Goal: Check status: Check status

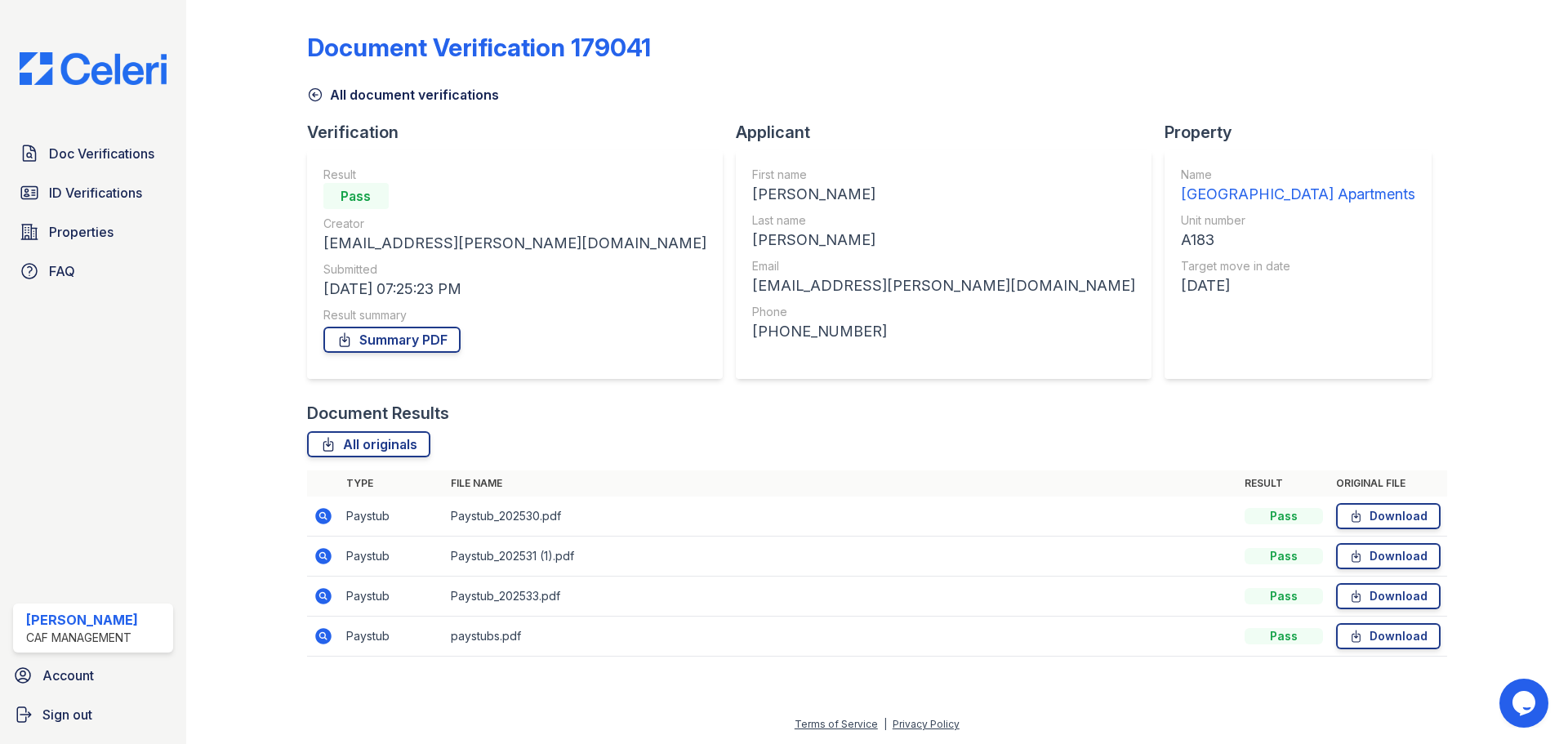
drag, startPoint x: 104, startPoint y: 196, endPoint x: 296, endPoint y: 208, distance: 192.4
click at [104, 196] on span "ID Verifications" at bounding box center [95, 192] width 93 height 19
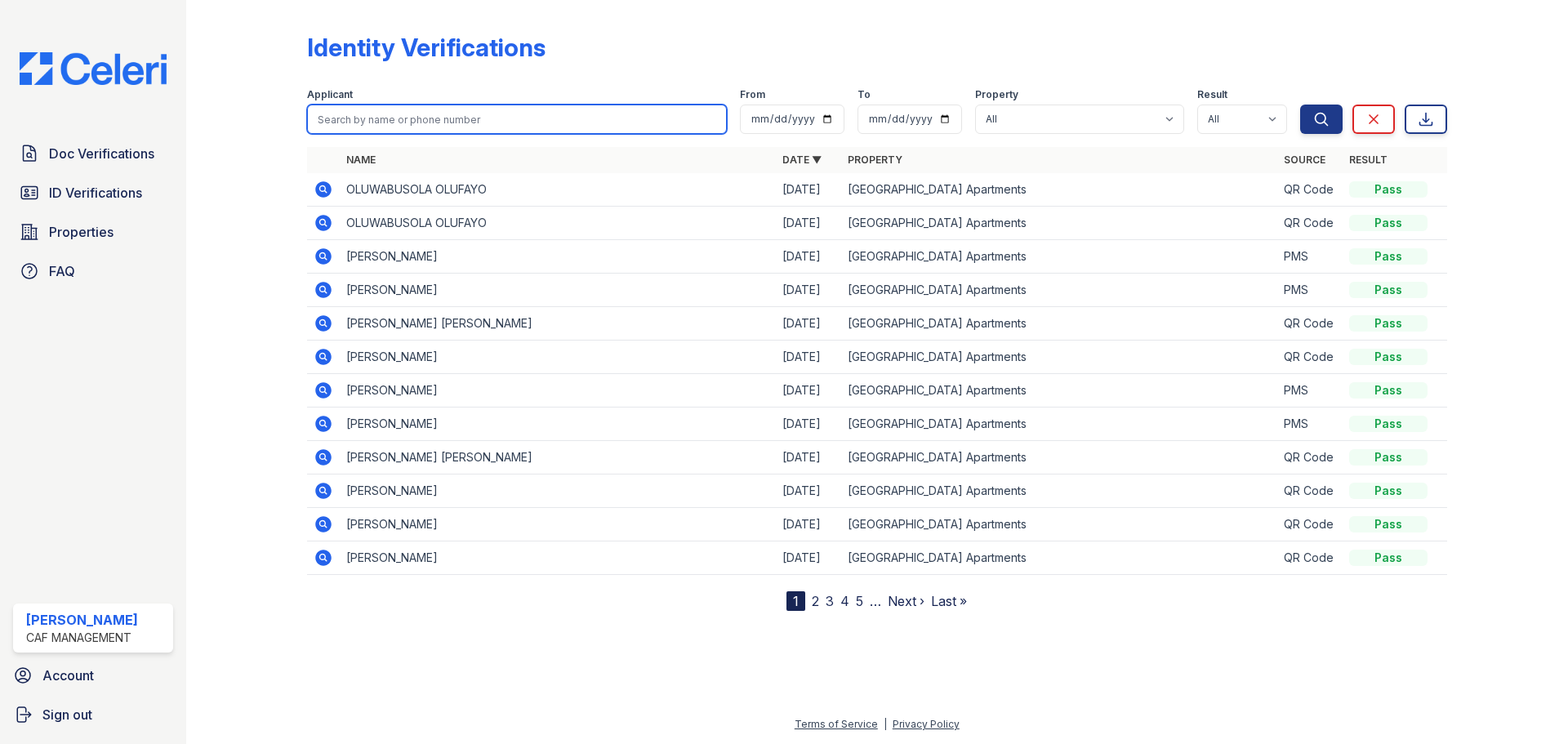
click at [404, 120] on input "search" at bounding box center [517, 119] width 419 height 29
type input "[DEMOGRAPHIC_DATA]"
click at [1300, 104] on button "Search" at bounding box center [1321, 119] width 42 height 29
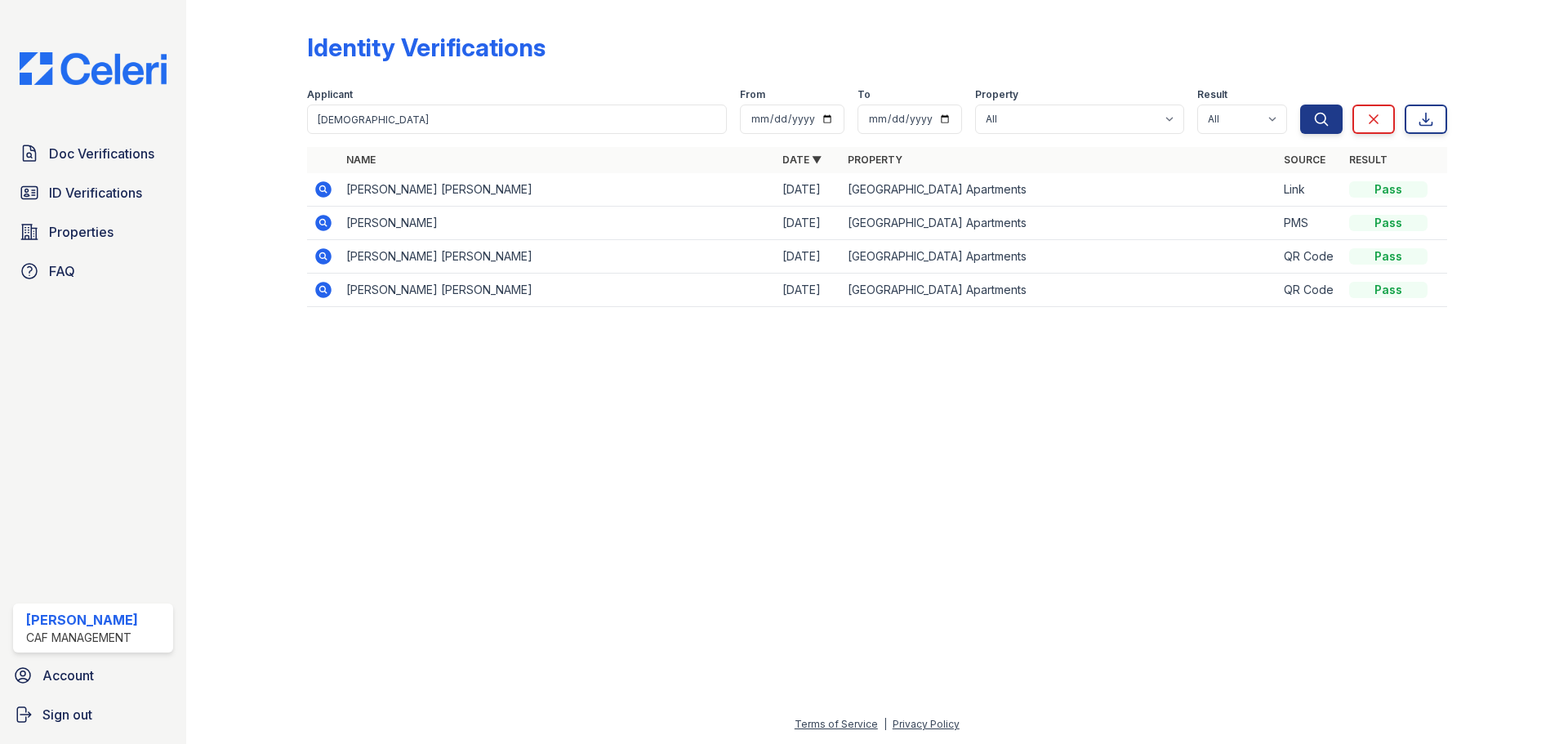
click at [326, 190] on icon at bounding box center [323, 189] width 16 height 16
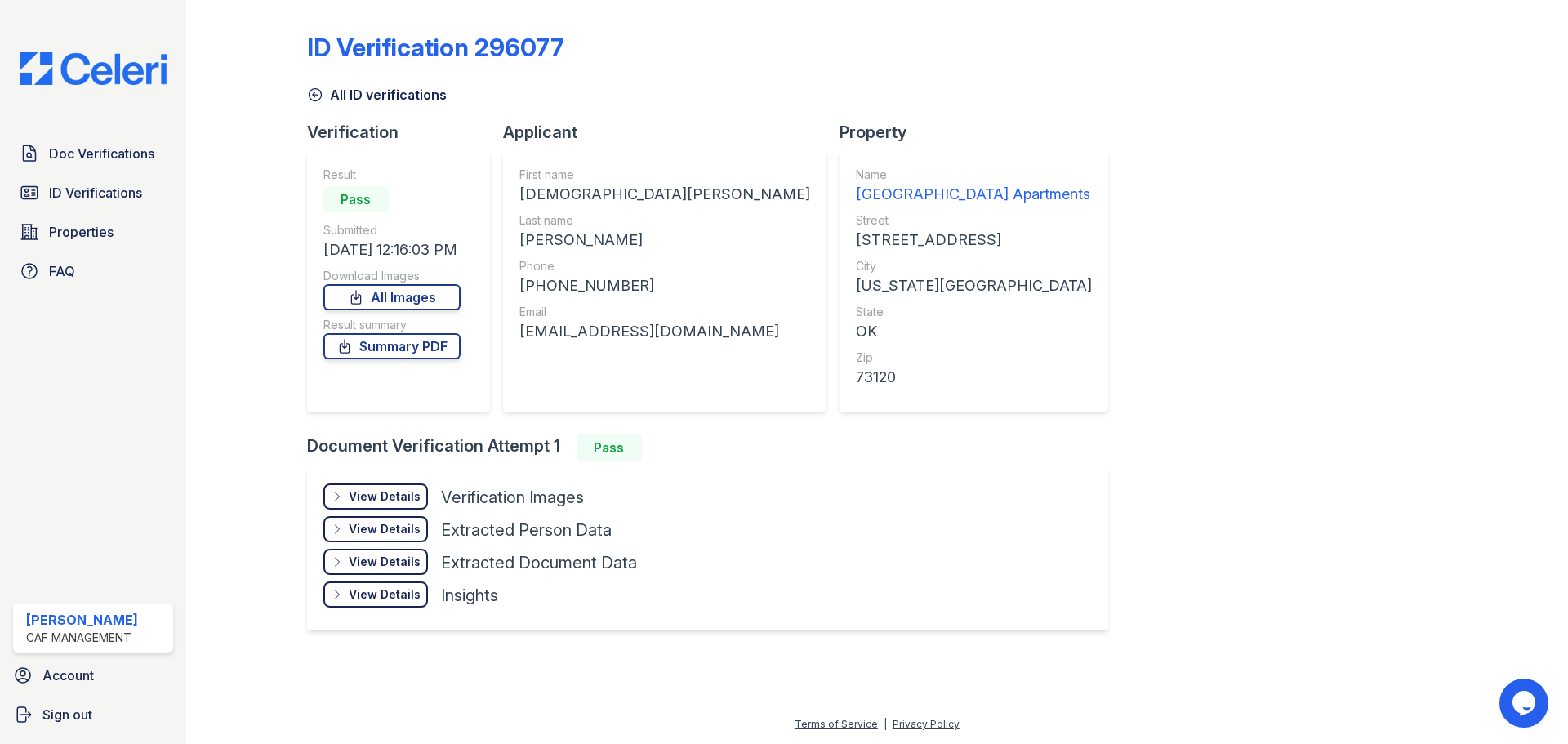
drag, startPoint x: 454, startPoint y: 297, endPoint x: 603, endPoint y: 689, distance: 419.4
click at [455, 297] on link "All Images" at bounding box center [392, 297] width 137 height 26
click at [61, 152] on span "Doc Verifications" at bounding box center [101, 153] width 105 height 19
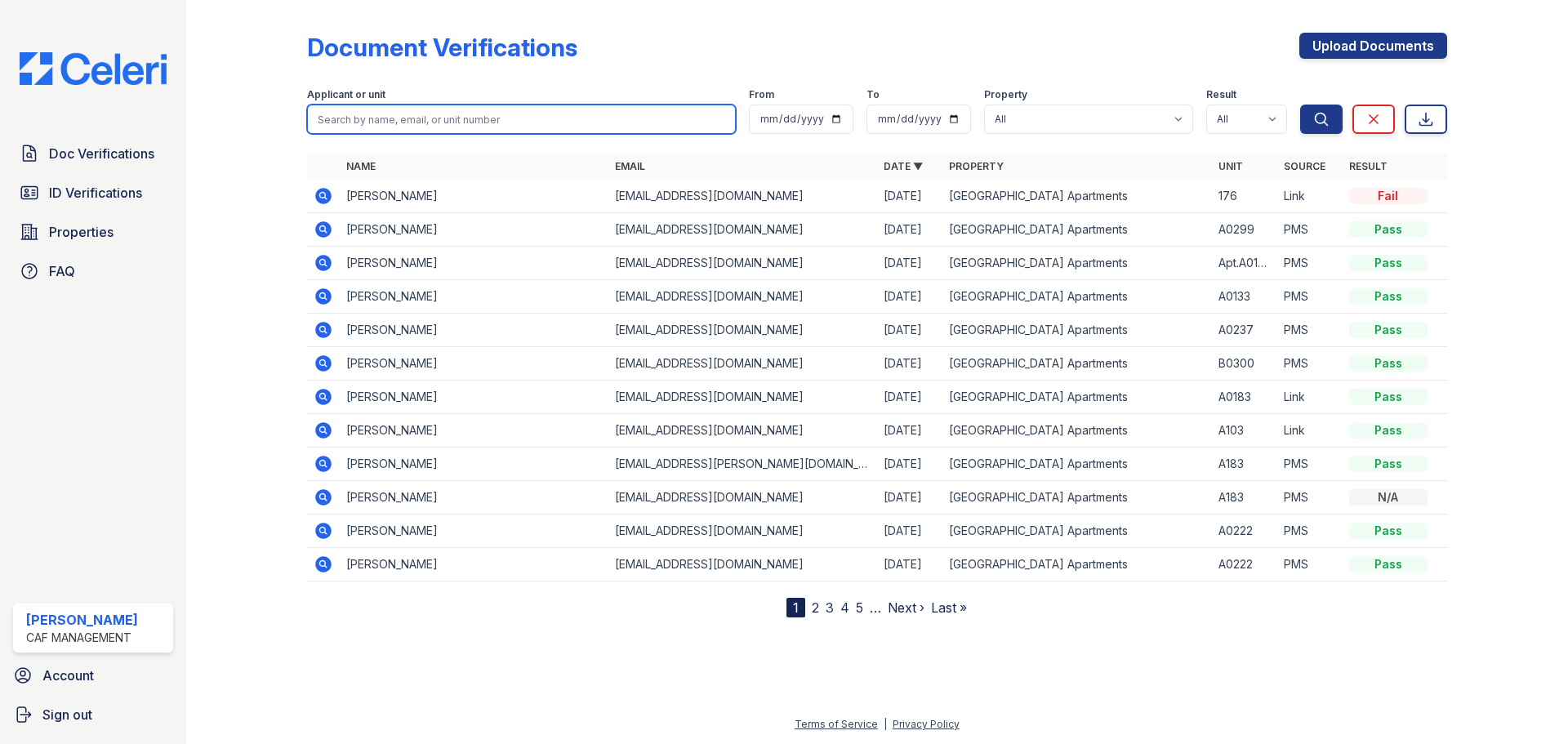
click at [365, 111] on input "search" at bounding box center [521, 119] width 429 height 29
click at [353, 121] on input "is" at bounding box center [521, 119] width 429 height 29
type input "[DEMOGRAPHIC_DATA]"
click at [1300, 104] on button "Search" at bounding box center [1321, 119] width 42 height 29
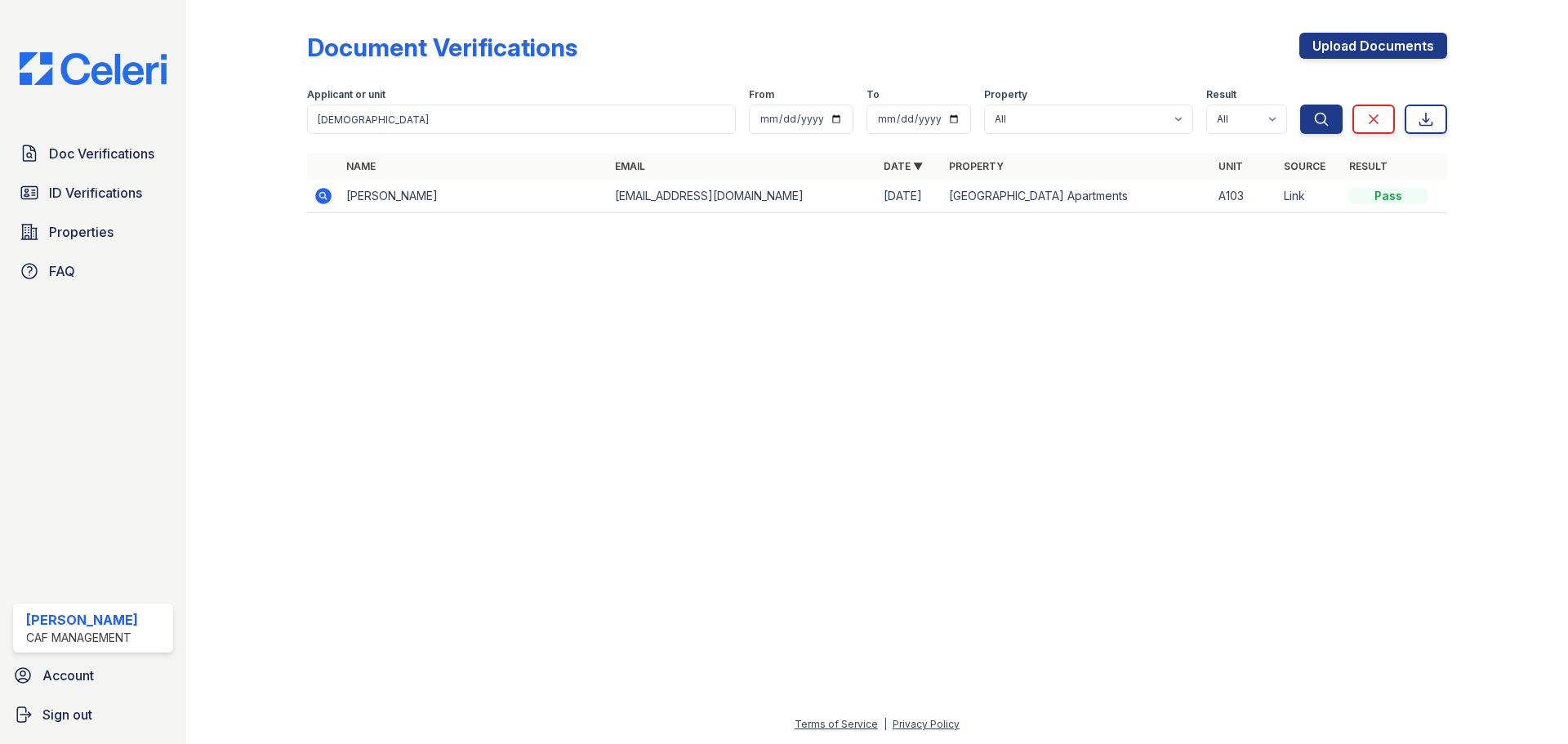
click at [316, 201] on icon at bounding box center [323, 195] width 19 height 19
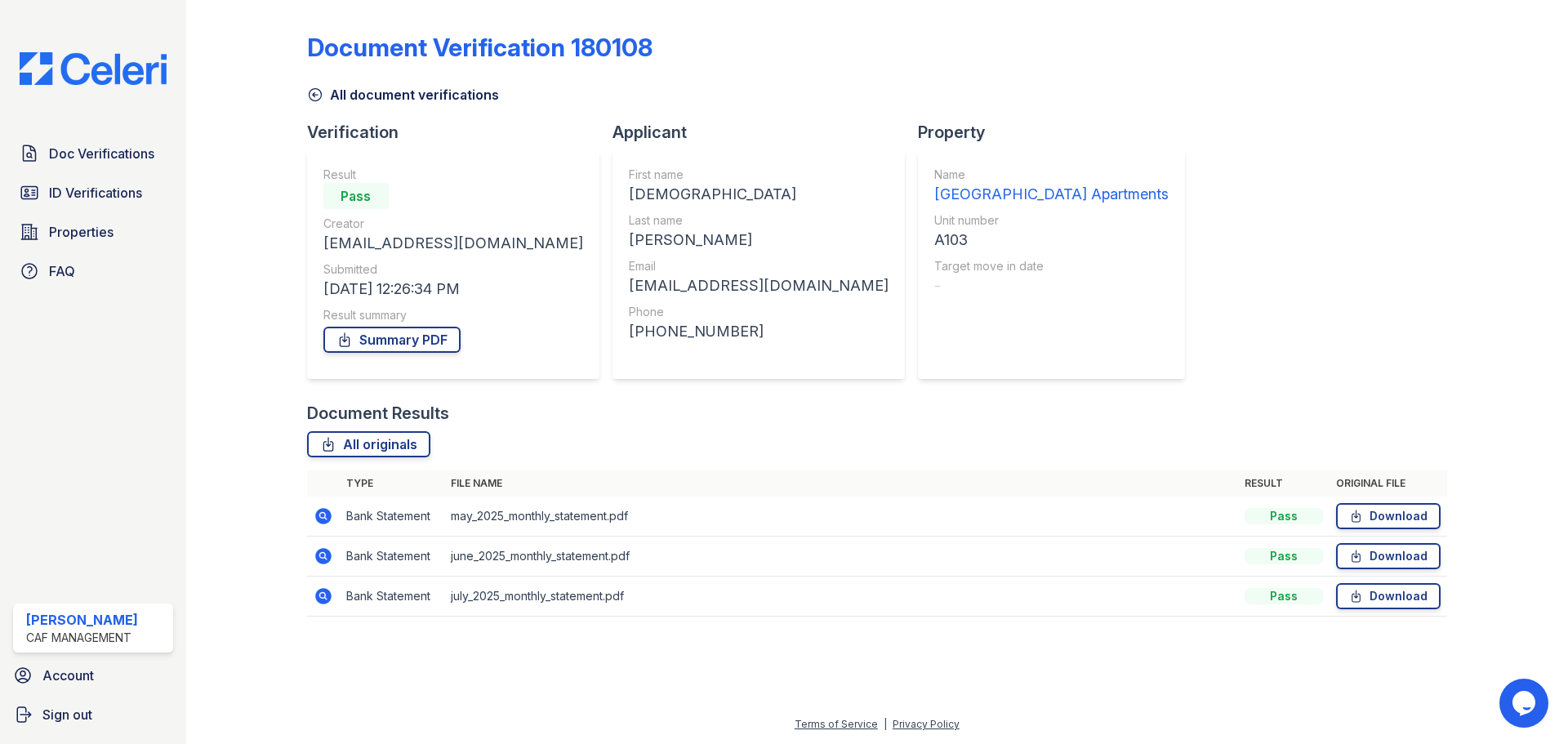
click at [879, 415] on div "Document Results" at bounding box center [877, 413] width 1140 height 23
click at [339, 336] on icon at bounding box center [344, 340] width 16 height 16
click at [182, 436] on div "Doc Verifications ID Verifications Properties FAQ [PERSON_NAME] CAF Management …" at bounding box center [93, 372] width 186 height 744
click at [85, 189] on span "ID Verifications" at bounding box center [95, 192] width 93 height 19
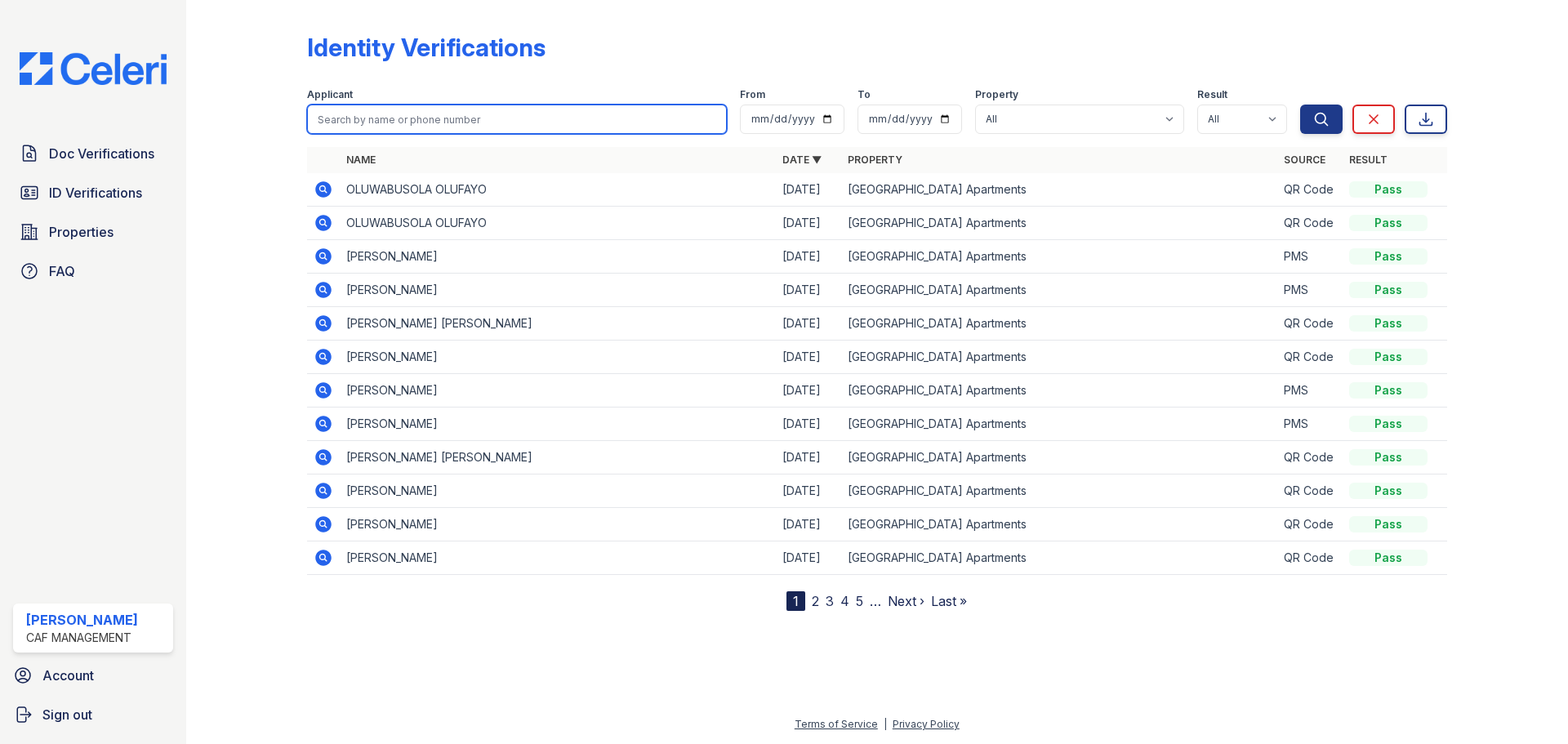
click at [393, 120] on input "search" at bounding box center [517, 119] width 419 height 29
type input "[DEMOGRAPHIC_DATA]"
click at [1300, 104] on button "Search" at bounding box center [1321, 119] width 42 height 29
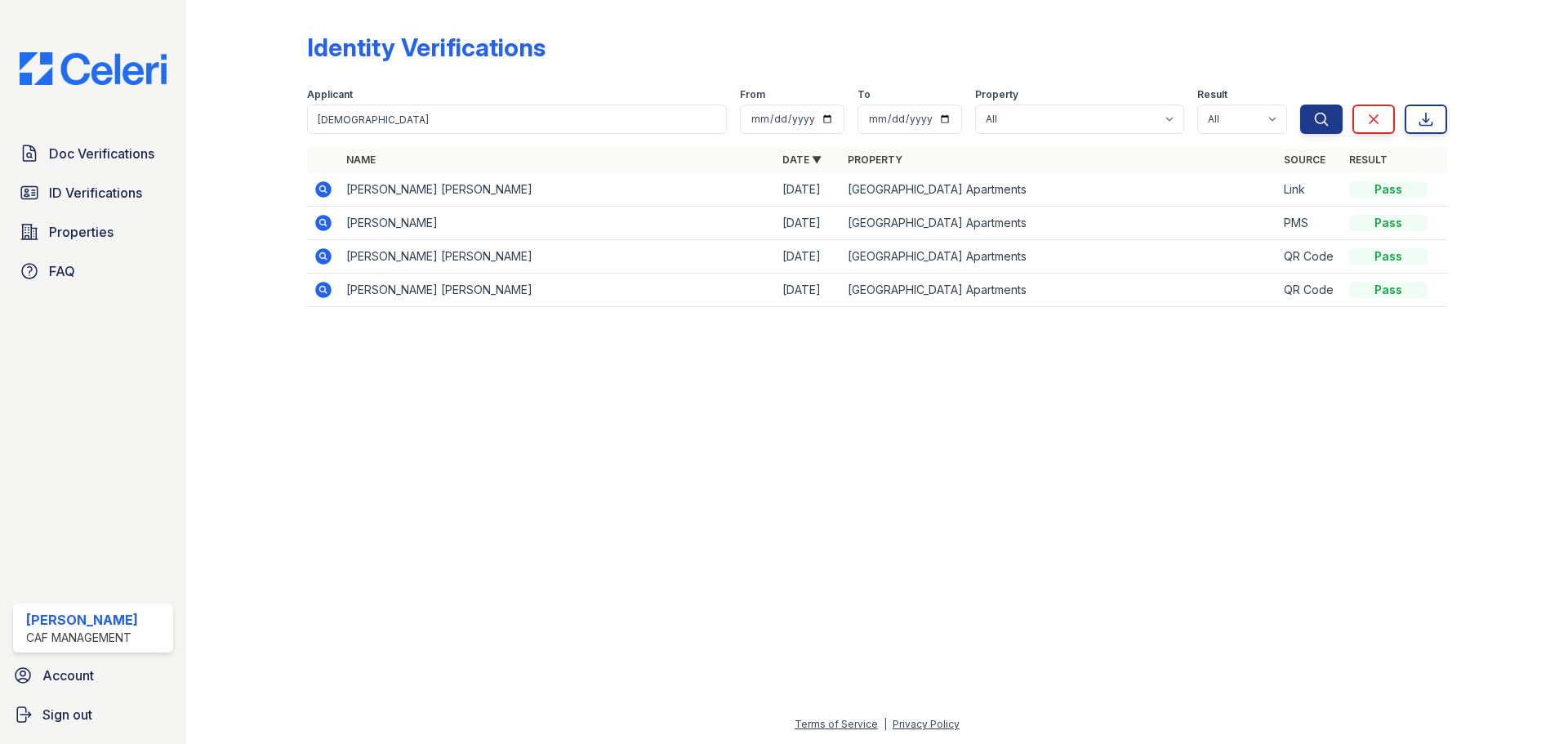
click at [325, 188] on icon at bounding box center [323, 189] width 19 height 19
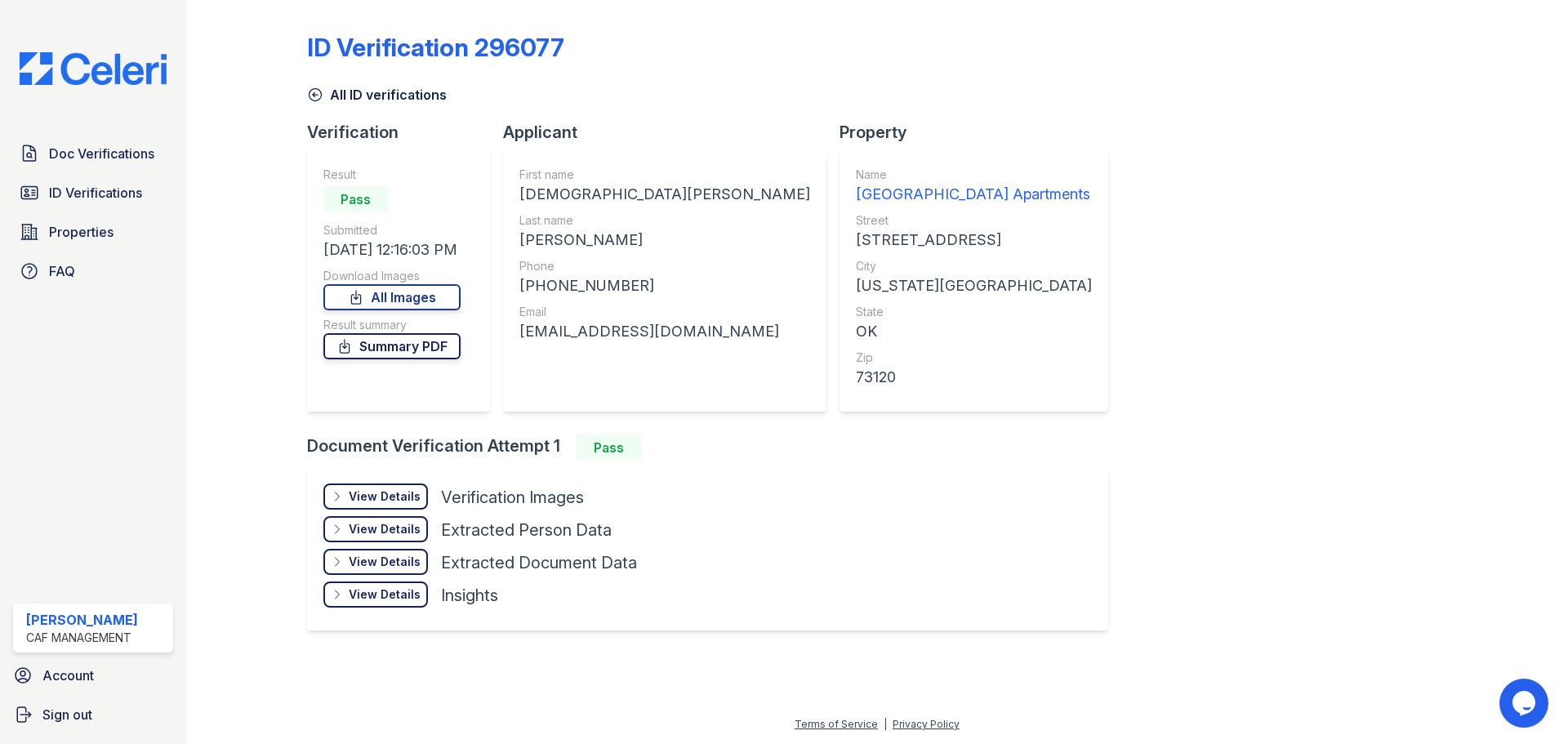
click at [353, 339] on icon at bounding box center [344, 345] width 16 height 16
click at [287, 352] on div at bounding box center [259, 330] width 94 height 647
click at [1331, 442] on div "ID Verification 296077 All ID verifications Verification Result Pass Submitted …" at bounding box center [877, 330] width 1140 height 647
